Goal: Transaction & Acquisition: Subscribe to service/newsletter

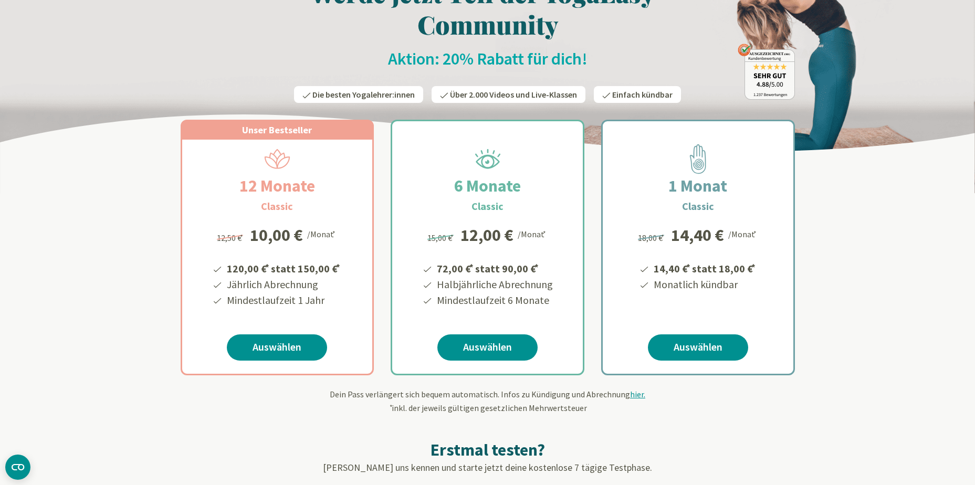
scroll to position [105, 0]
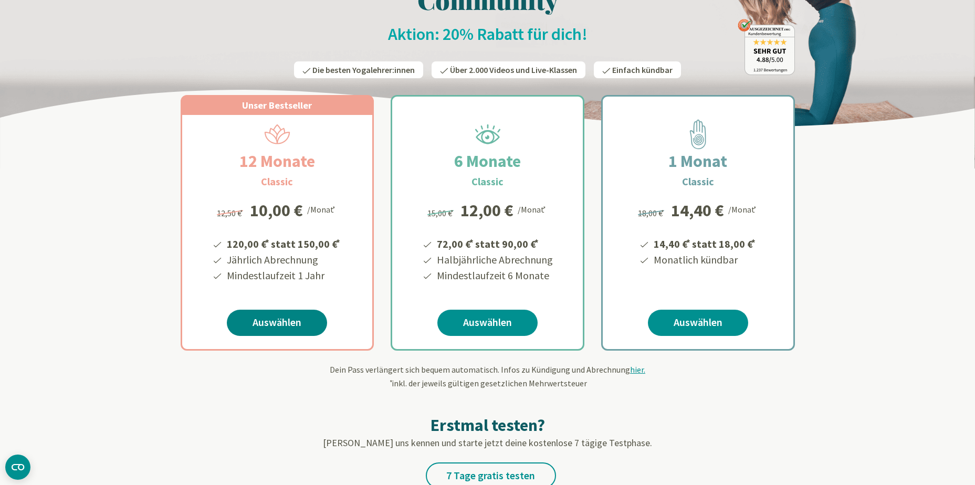
click at [308, 324] on link "Auswählen" at bounding box center [277, 323] width 100 height 26
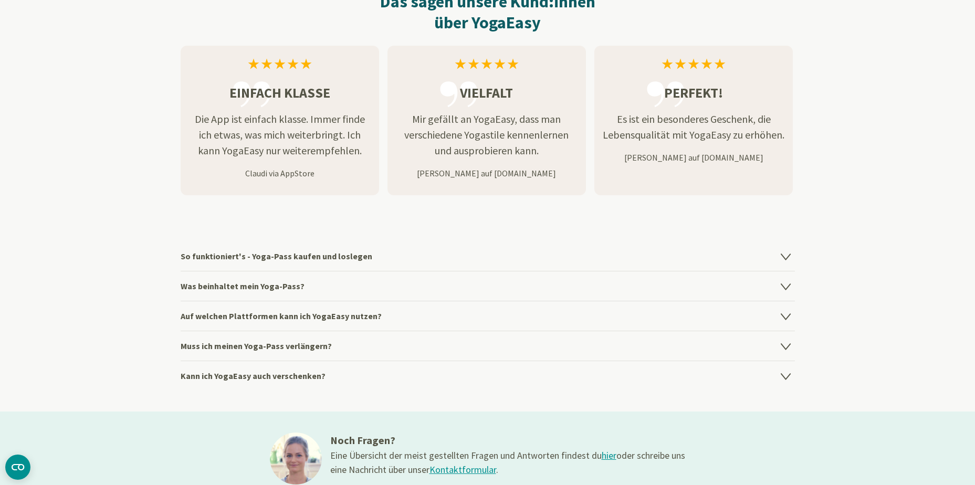
scroll to position [1313, 0]
click at [789, 314] on icon at bounding box center [785, 317] width 9 height 6
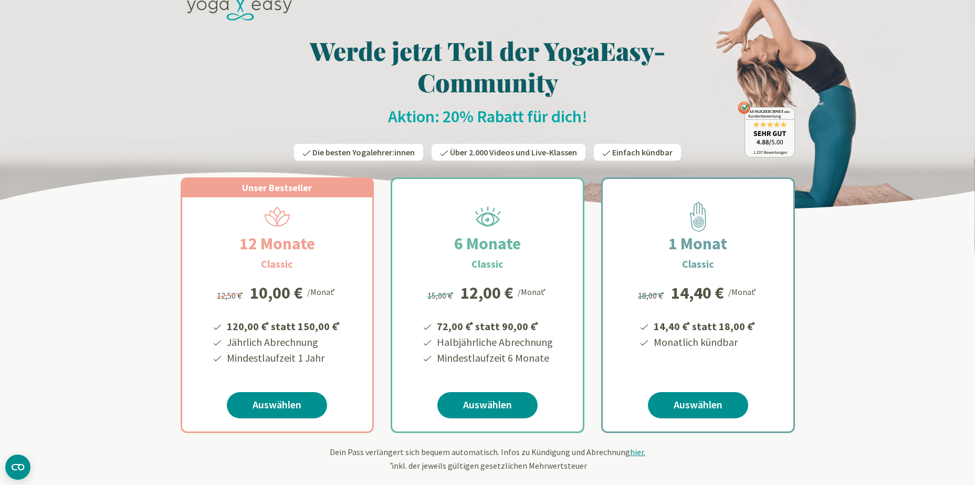
scroll to position [0, 0]
